Goal: Task Accomplishment & Management: Complete application form

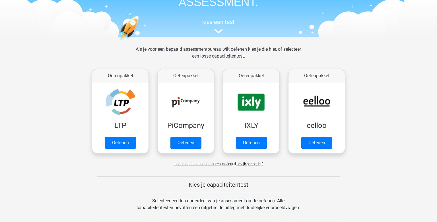
scroll to position [46, 0]
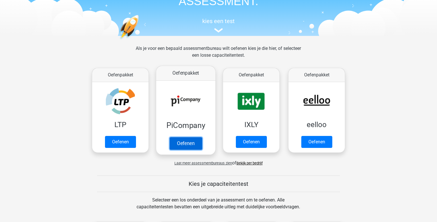
click at [181, 147] on link "Oefenen" at bounding box center [185, 143] width 32 height 13
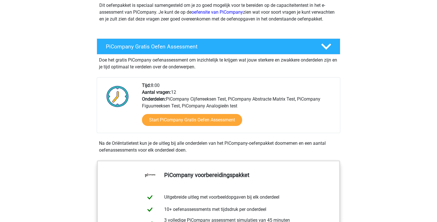
scroll to position [76, 0]
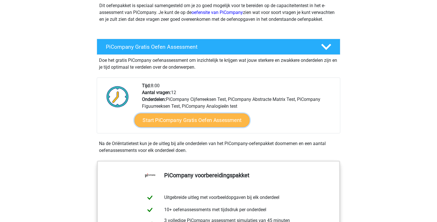
click at [165, 127] on link "Start PiCompany Gratis Oefen Assessment" at bounding box center [192, 120] width 115 height 14
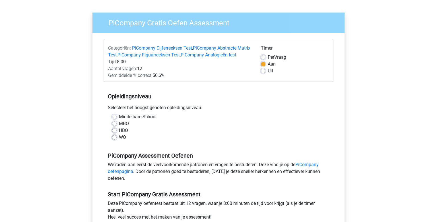
scroll to position [35, 0]
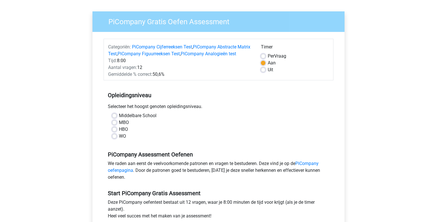
click at [119, 139] on label "WO" at bounding box center [122, 136] width 7 height 7
click at [116, 138] on input "WO" at bounding box center [114, 136] width 5 height 6
radio input "true"
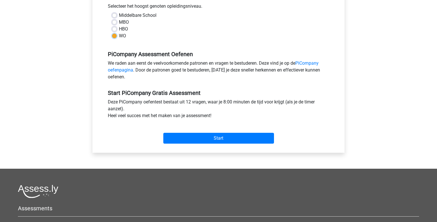
scroll to position [137, 0]
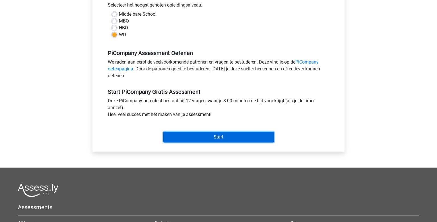
click at [183, 142] on input "Start" at bounding box center [218, 136] width 111 height 11
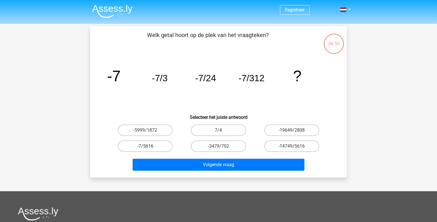
click at [148, 146] on label "-7/5616" at bounding box center [145, 145] width 55 height 11
click at [148, 146] on input "-7/5616" at bounding box center [147, 148] width 4 height 4
radio input "true"
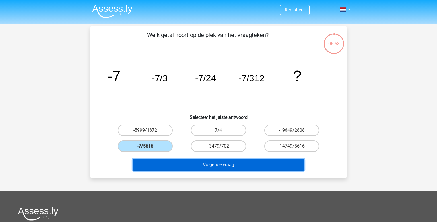
click at [189, 160] on button "Volgende vraag" at bounding box center [219, 164] width 172 height 12
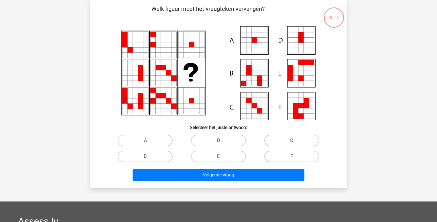
scroll to position [22, 0]
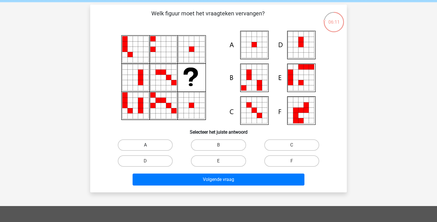
click at [151, 139] on label "A" at bounding box center [145, 144] width 55 height 11
click at [149, 145] on input "A" at bounding box center [147, 147] width 4 height 4
radio input "true"
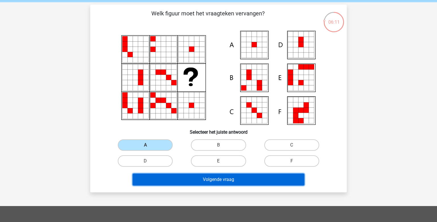
click at [200, 179] on button "Volgende vraag" at bounding box center [219, 179] width 172 height 12
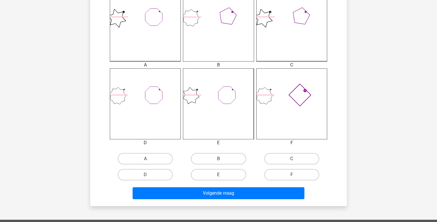
scroll to position [174, 0]
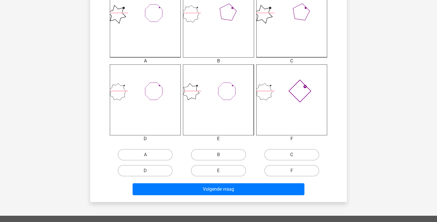
click at [306, 153] on label "C" at bounding box center [291, 154] width 55 height 11
click at [295, 154] on input "C" at bounding box center [293, 156] width 4 height 4
radio input "true"
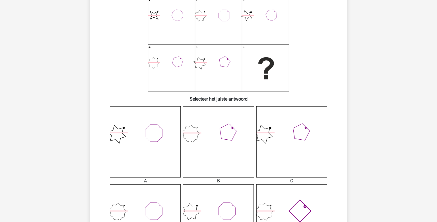
scroll to position [92, 0]
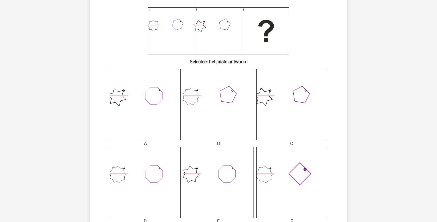
click at [233, 105] on icon at bounding box center [218, 104] width 71 height 71
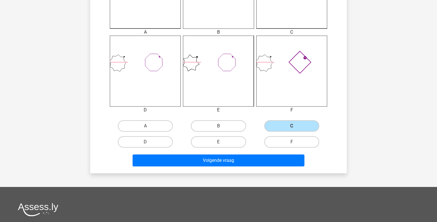
scroll to position [204, 0]
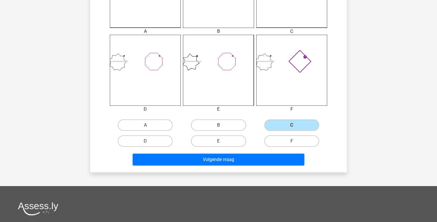
click at [219, 128] on input "B" at bounding box center [220, 127] width 4 height 4
radio input "true"
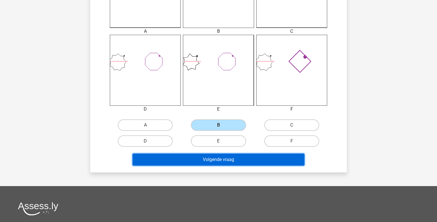
click at [217, 162] on button "Volgende vraag" at bounding box center [219, 159] width 172 height 12
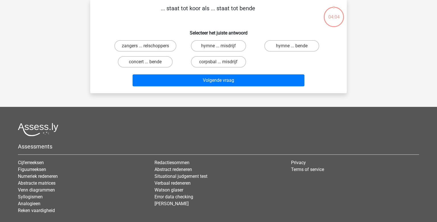
scroll to position [0, 0]
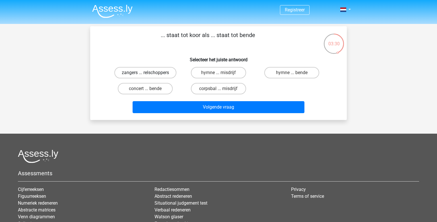
click at [170, 77] on label "zangers ... relschoppers" at bounding box center [145, 72] width 62 height 11
click at [149, 76] on input "zangers ... relschoppers" at bounding box center [147, 75] width 4 height 4
radio input "true"
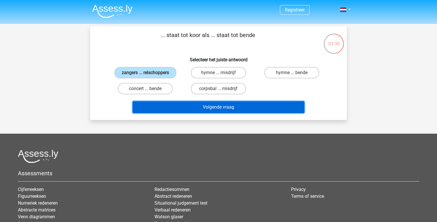
click at [182, 103] on button "Volgende vraag" at bounding box center [219, 107] width 172 height 12
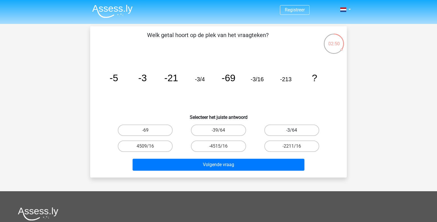
click at [291, 128] on label "-3/64" at bounding box center [291, 129] width 55 height 11
click at [291, 130] on input "-3/64" at bounding box center [293, 132] width 4 height 4
radio input "true"
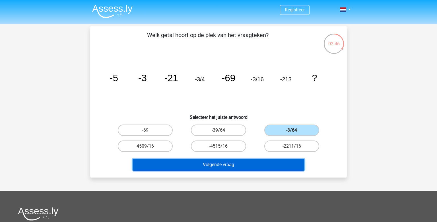
click at [266, 161] on button "Volgende vraag" at bounding box center [219, 164] width 172 height 12
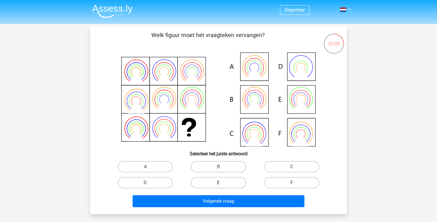
click at [228, 178] on label "E" at bounding box center [218, 182] width 55 height 11
click at [222, 182] on input "E" at bounding box center [220, 184] width 4 height 4
radio input "true"
click at [221, 194] on div "Volgende vraag" at bounding box center [218, 199] width 238 height 19
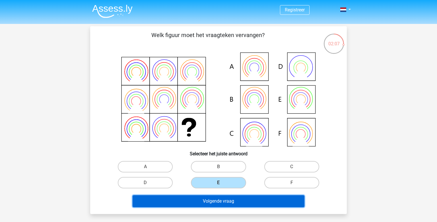
click at [206, 205] on button "Volgende vraag" at bounding box center [219, 201] width 172 height 12
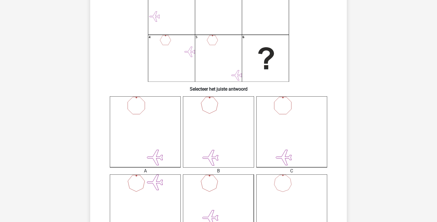
scroll to position [148, 0]
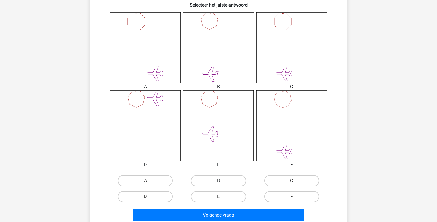
click at [214, 176] on label "B" at bounding box center [218, 180] width 55 height 11
click at [218, 180] on input "B" at bounding box center [220, 182] width 4 height 4
radio input "true"
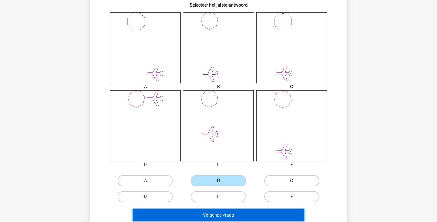
click at [200, 211] on button "Volgende vraag" at bounding box center [219, 215] width 172 height 12
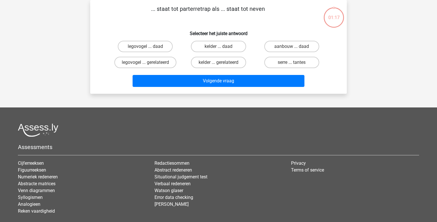
scroll to position [0, 0]
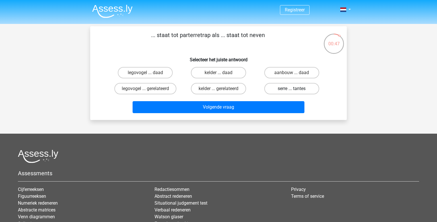
click at [278, 87] on label "serre ... tantes" at bounding box center [291, 88] width 55 height 11
click at [291, 88] on input "serre ... tantes" at bounding box center [293, 90] width 4 height 4
radio input "true"
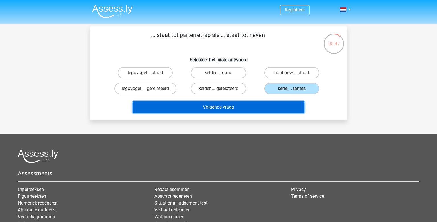
click at [247, 106] on button "Volgende vraag" at bounding box center [219, 107] width 172 height 12
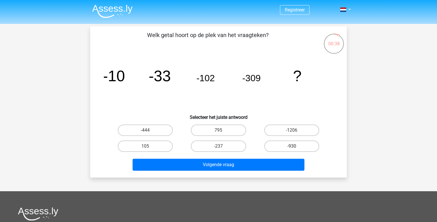
click at [284, 147] on label "-930" at bounding box center [291, 145] width 55 height 11
click at [291, 147] on input "-930" at bounding box center [293, 148] width 4 height 4
radio input "true"
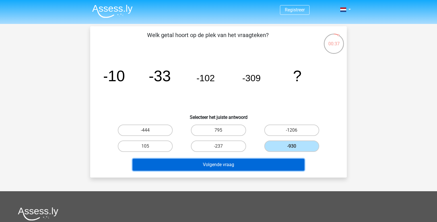
click at [260, 161] on button "Volgende vraag" at bounding box center [219, 164] width 172 height 12
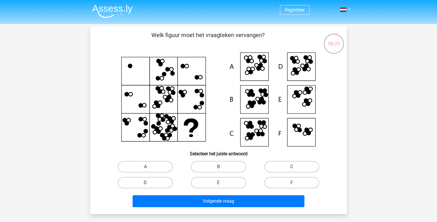
click at [293, 67] on icon at bounding box center [218, 99] width 229 height 94
click at [154, 181] on label "D" at bounding box center [145, 182] width 55 height 11
click at [149, 182] on input "D" at bounding box center [147, 184] width 4 height 4
radio input "true"
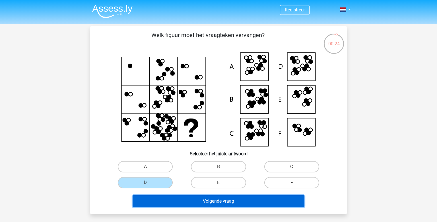
click at [197, 205] on button "Volgende vraag" at bounding box center [219, 201] width 172 height 12
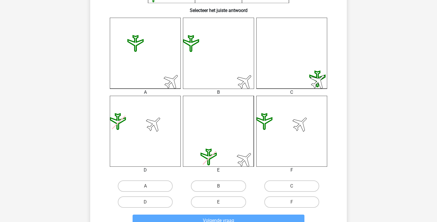
scroll to position [145, 0]
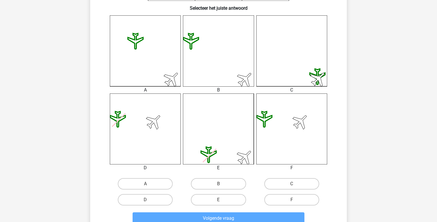
click at [213, 191] on div "B" at bounding box center [218, 183] width 73 height 16
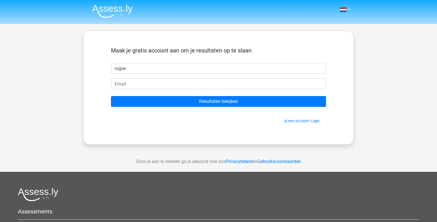
type input "rogier"
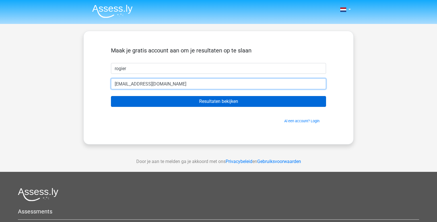
type input "rramtour@hotmail.com"
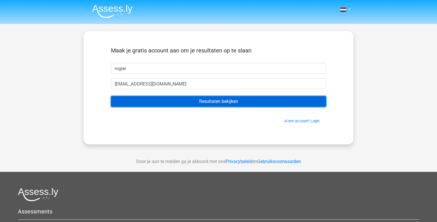
click at [173, 103] on input "Resultaten bekijken" at bounding box center [218, 101] width 215 height 11
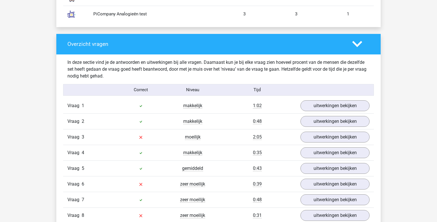
scroll to position [561, 0]
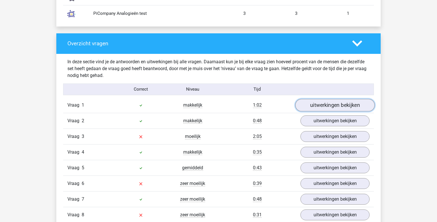
click at [309, 102] on link "uitwerkingen bekijken" at bounding box center [334, 105] width 79 height 13
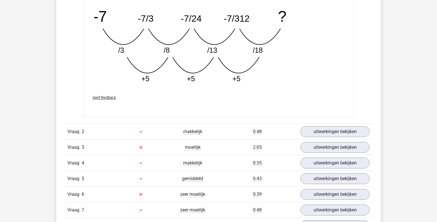
scroll to position [849, 0]
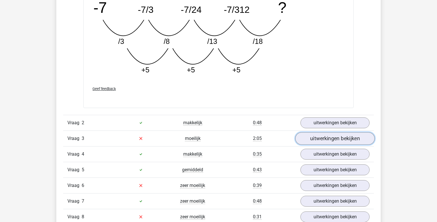
click at [335, 140] on link "uitwerkingen bekijken" at bounding box center [334, 138] width 79 height 13
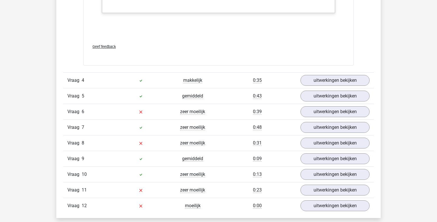
scroll to position [1443, 0]
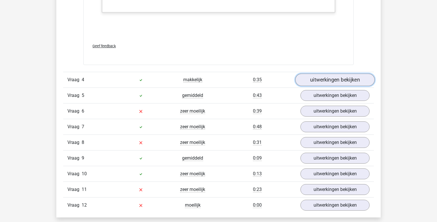
click at [329, 80] on link "uitwerkingen bekijken" at bounding box center [334, 79] width 79 height 13
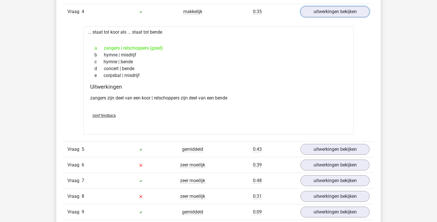
scroll to position [1515, 0]
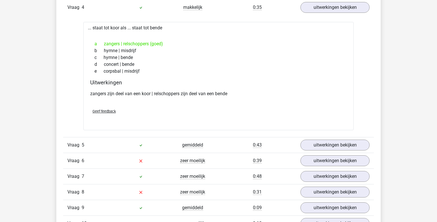
click at [337, 165] on div "Vraag 6 zeer moeilijk 0:39 uitwerkingen bekijken" at bounding box center [218, 160] width 311 height 16
click at [339, 162] on link "uitwerkingen bekijken" at bounding box center [334, 160] width 79 height 13
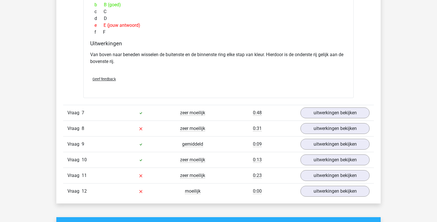
scroll to position [1808, 0]
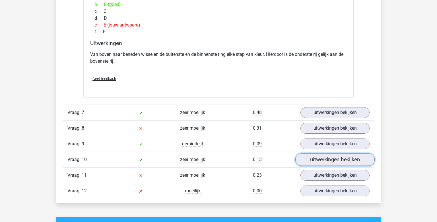
click at [346, 160] on link "uitwerkingen bekijken" at bounding box center [334, 159] width 79 height 13
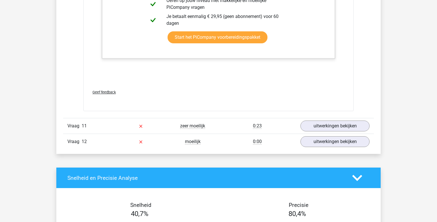
scroll to position [2237, 0]
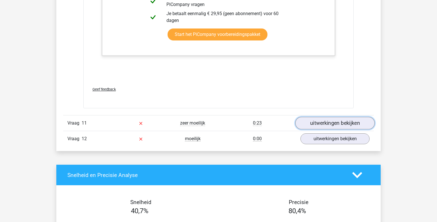
click at [344, 118] on link "uitwerkingen bekijken" at bounding box center [334, 123] width 79 height 13
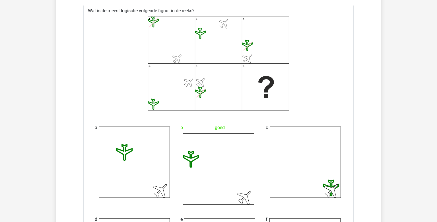
scroll to position [2338, 0]
